Goal: Find specific page/section: Find specific page/section

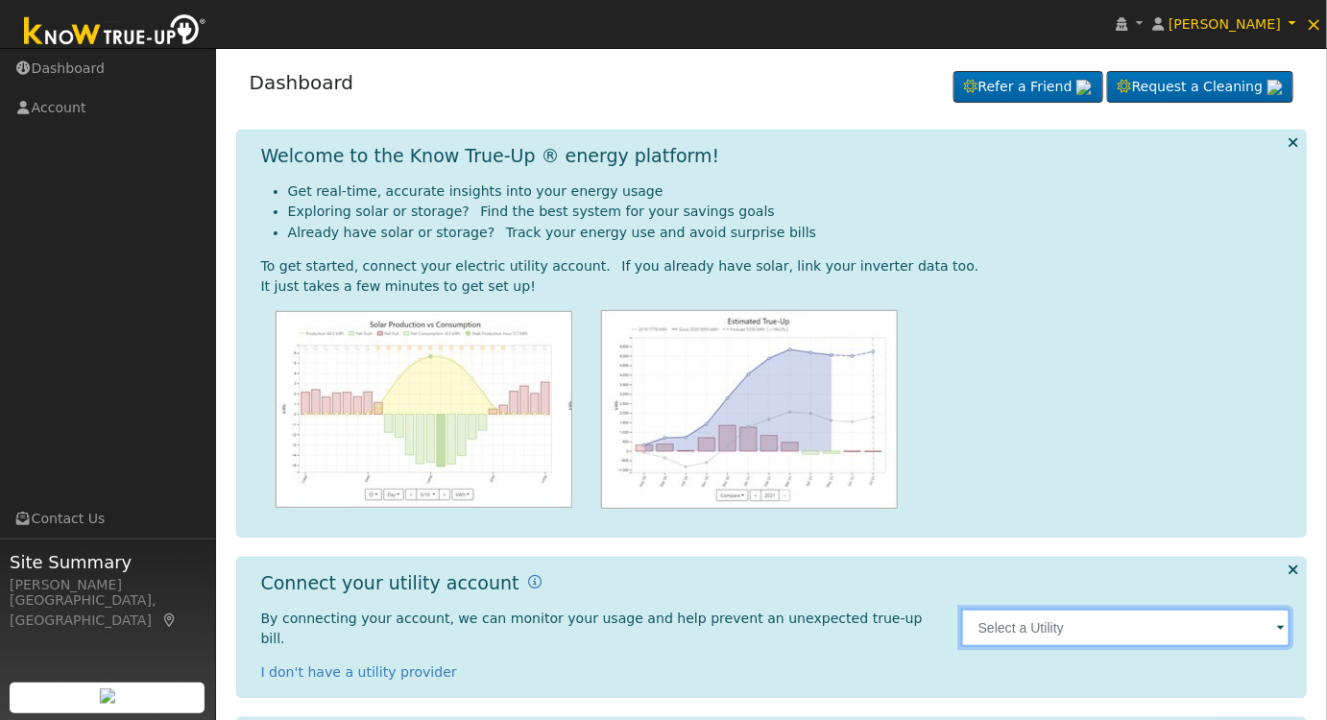
click at [1062, 609] on input "text" at bounding box center [1126, 628] width 330 height 38
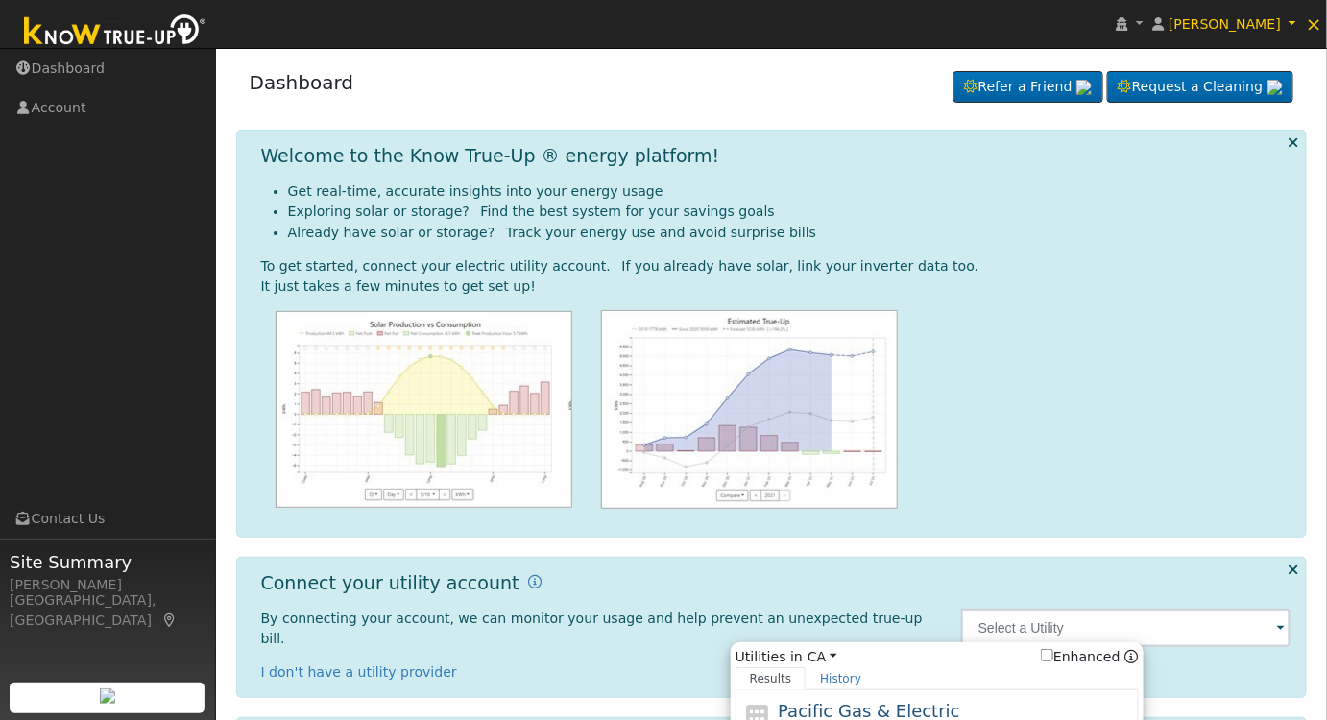
click at [926, 701] on span "Pacific Gas & Electric" at bounding box center [867, 711] width 181 height 20
type input "PG&E"
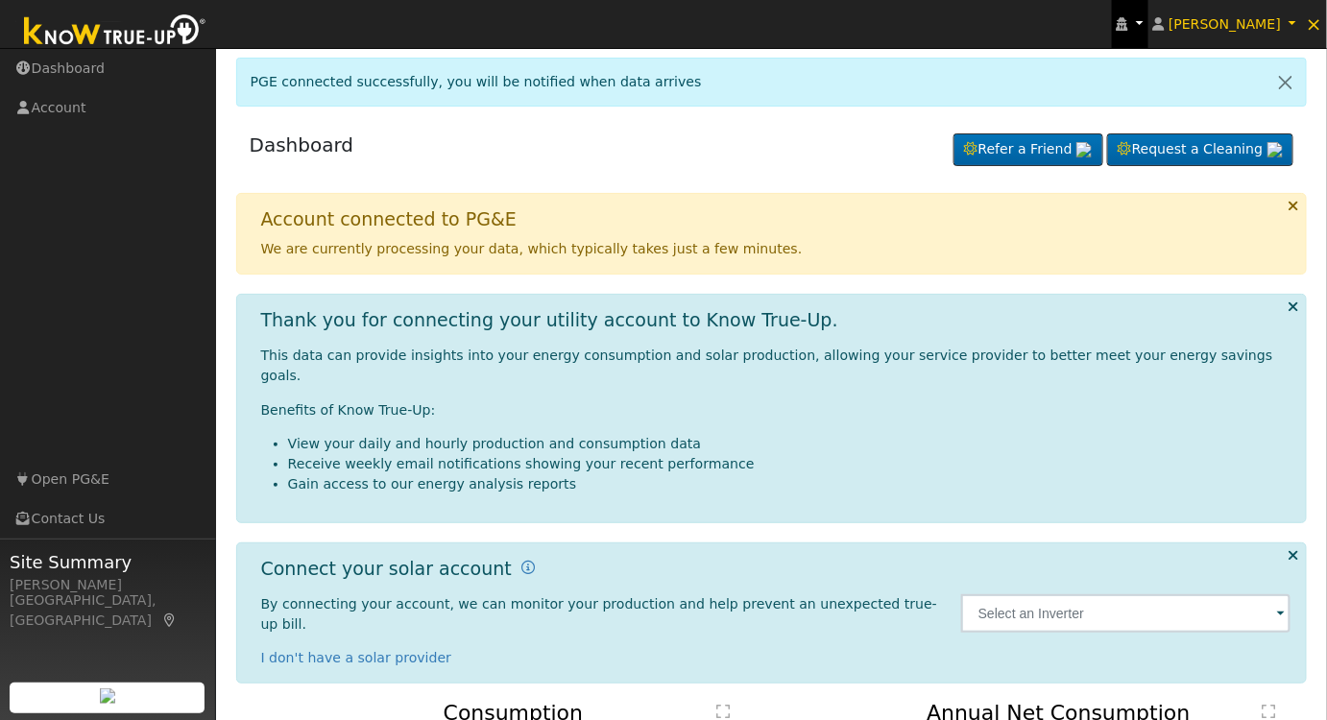
click at [1148, 31] on link at bounding box center [1130, 24] width 36 height 48
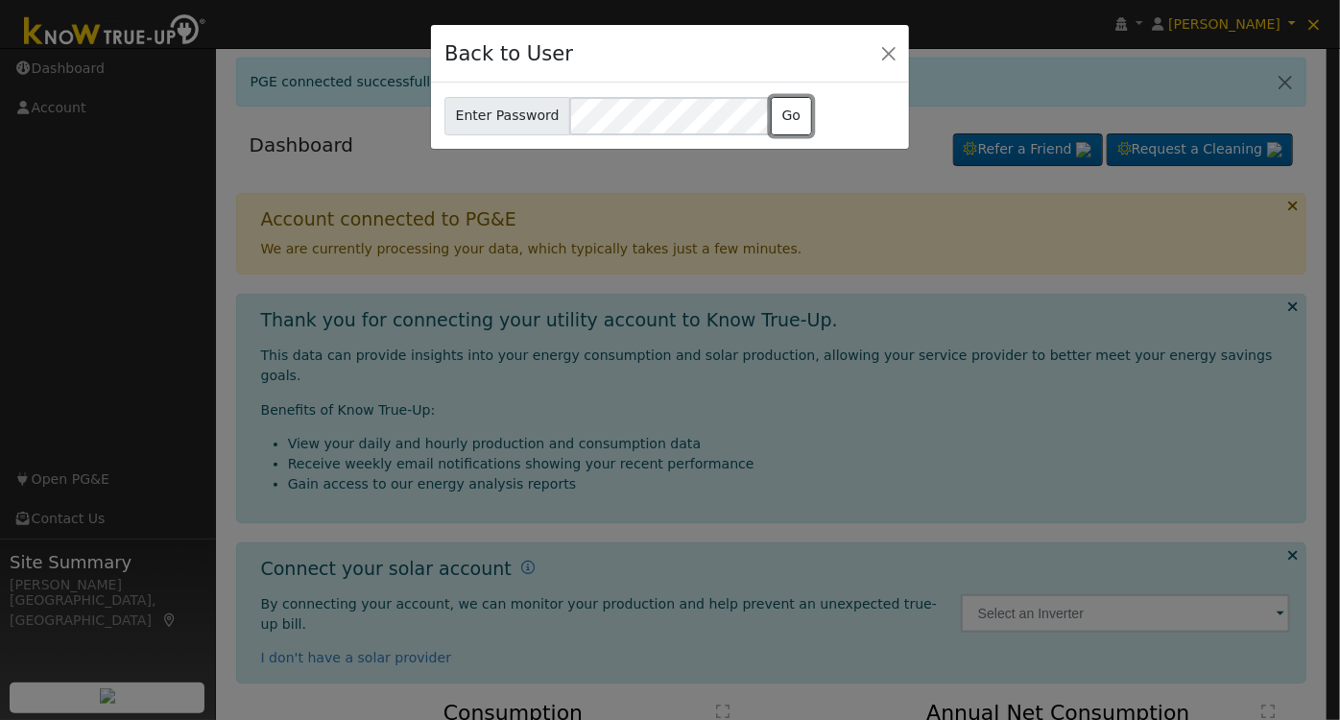
click at [782, 114] on button "Go" at bounding box center [791, 116] width 41 height 38
